Goal: Obtain resource: Download file/media

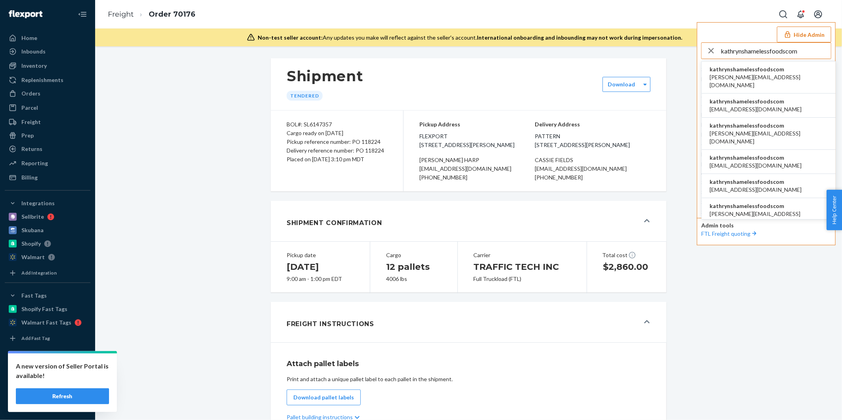
type input "kathrynshamelessfoodscom"
click at [752, 71] on span "kathrynshamelessfoodscom" at bounding box center [769, 69] width 118 height 8
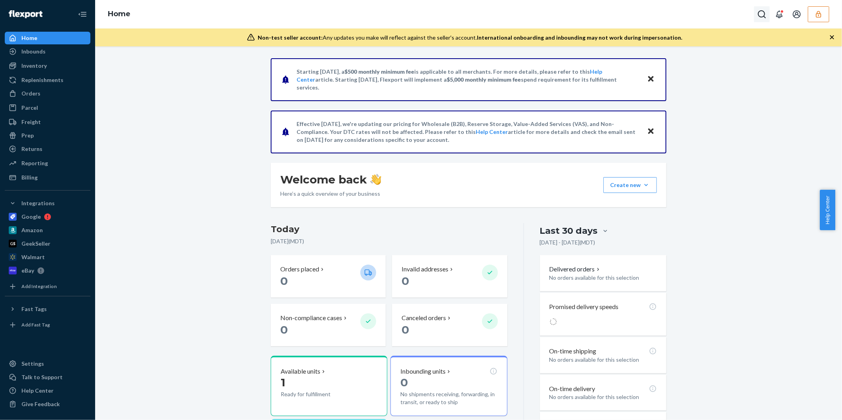
click at [760, 16] on icon "Open Search Box" at bounding box center [762, 15] width 10 height 10
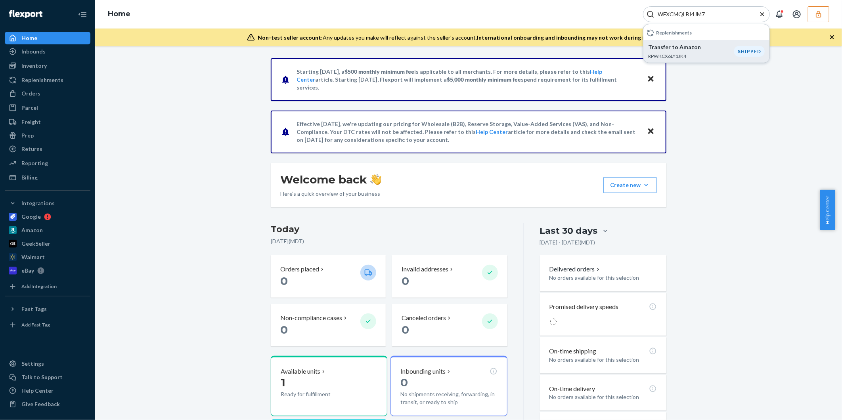
type input "WFXCMQLBI4JM7"
click at [692, 50] on p "Transfer to Amazon" at bounding box center [691, 47] width 86 height 8
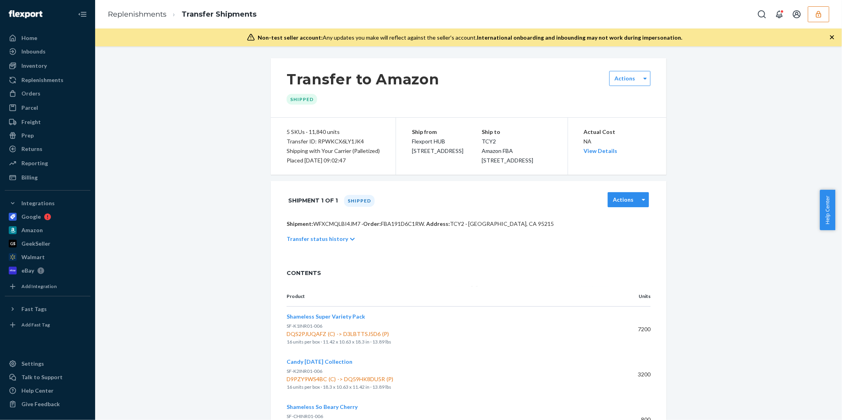
click at [629, 204] on div "Actions" at bounding box center [628, 199] width 41 height 15
click at [642, 203] on icon at bounding box center [644, 200] width 4 height 6
click at [639, 206] on div at bounding box center [644, 200] width 10 height 12
click at [642, 203] on icon at bounding box center [644, 200] width 4 height 6
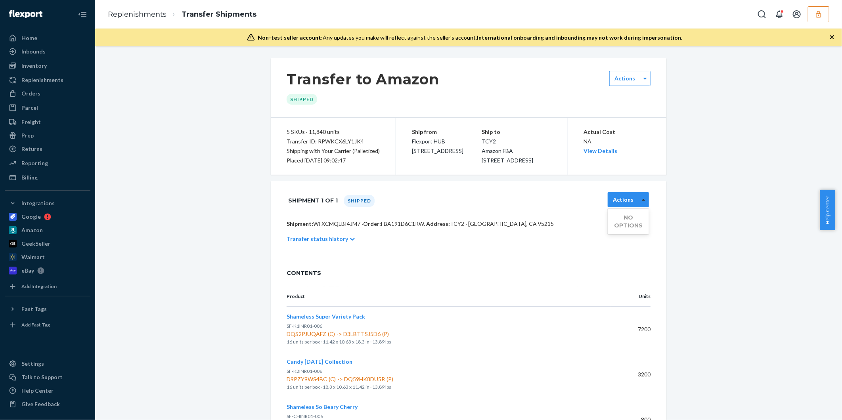
click at [642, 203] on icon at bounding box center [644, 200] width 4 height 6
click at [620, 204] on label "Actions" at bounding box center [623, 200] width 21 height 8
click at [615, 281] on link "Download BOL" at bounding box center [630, 273] width 35 height 15
